Goal: Find specific page/section: Find specific page/section

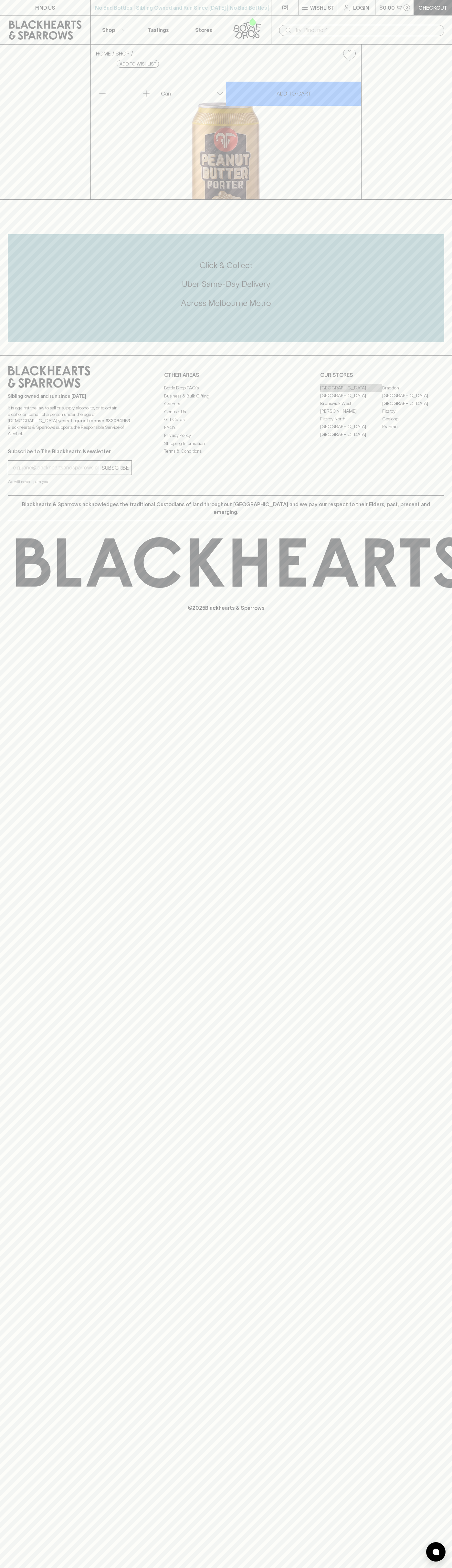
click at [351, 391] on link "[GEOGRAPHIC_DATA]" at bounding box center [351, 388] width 62 height 8
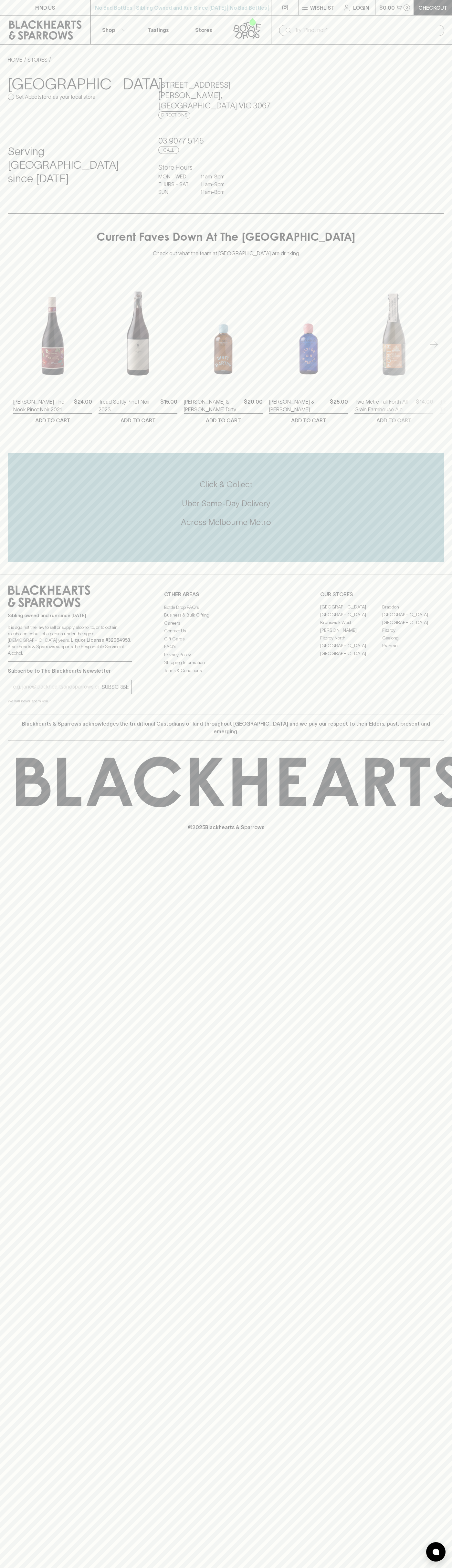
click at [307, 29] on input "text" at bounding box center [366, 30] width 144 height 10
click at [424, 445] on div "Click & Collect Uber Same-Day Delivery Across [GEOGRAPHIC_DATA] Metro" at bounding box center [226, 503] width 436 height 116
click at [88, 1567] on html "FIND US | No Bad Bottles | Sibling Owned and Run Since [DATE] | No Bad Bottles …" at bounding box center [226, 784] width 452 height 1568
click at [233, 758] on icon at bounding box center [250, 782] width 35 height 48
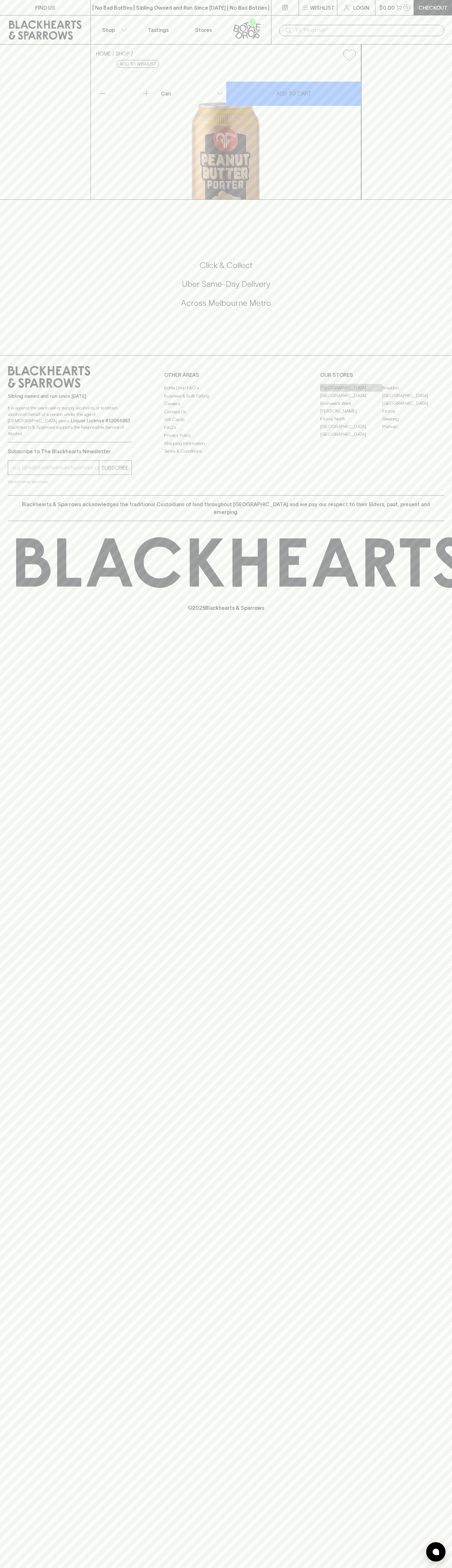
click at [351, 391] on link "[GEOGRAPHIC_DATA]" at bounding box center [351, 388] width 62 height 8
